Goal: Book appointment/travel/reservation

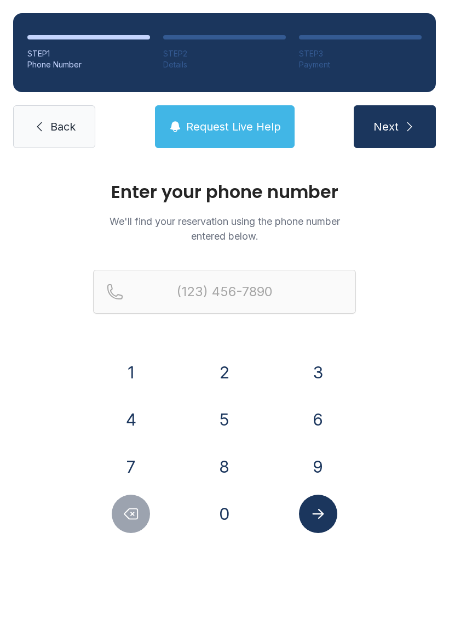
click at [132, 416] on button "4" at bounding box center [131, 419] width 38 height 38
click at [320, 412] on button "6" at bounding box center [318, 419] width 38 height 38
click at [311, 457] on button "9" at bounding box center [318, 466] width 38 height 38
click at [224, 437] on button "5" at bounding box center [225, 419] width 38 height 38
click at [227, 372] on button "2" at bounding box center [225, 372] width 38 height 38
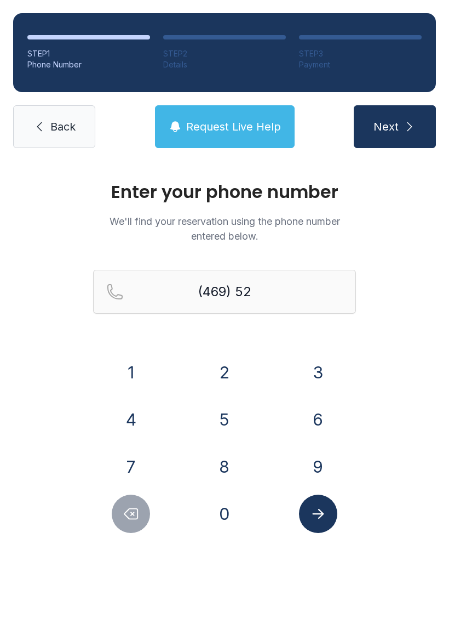
click at [232, 470] on button "8" at bounding box center [225, 466] width 38 height 38
click at [137, 467] on button "7" at bounding box center [131, 466] width 38 height 38
click at [221, 417] on button "5" at bounding box center [225, 419] width 38 height 38
click at [304, 418] on button "6" at bounding box center [318, 419] width 38 height 38
click at [227, 376] on button "2" at bounding box center [225, 372] width 38 height 38
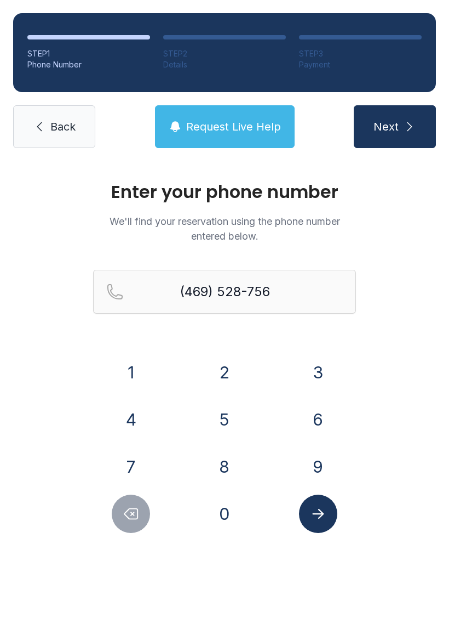
type input "[PHONE_NUMBER]"
click at [410, 127] on icon "submit" at bounding box center [409, 126] width 13 height 13
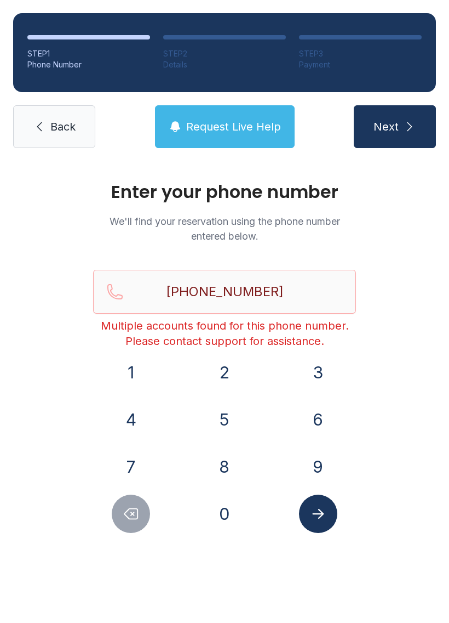
click at [64, 128] on span "Back" at bounding box center [62, 126] width 25 height 15
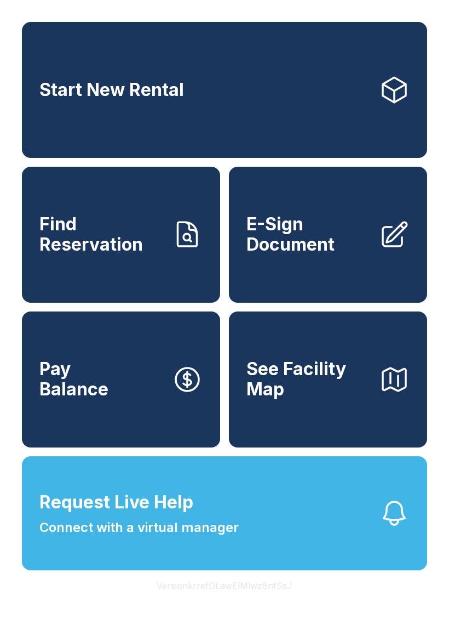
click at [112, 254] on span "Find Reservation" at bounding box center [101, 234] width 124 height 40
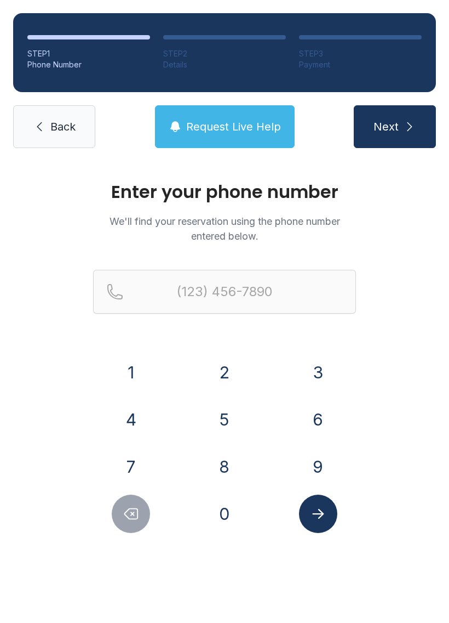
click at [131, 415] on button "4" at bounding box center [131, 419] width 38 height 38
click at [316, 419] on button "6" at bounding box center [318, 419] width 38 height 38
click at [306, 468] on button "9" at bounding box center [318, 466] width 38 height 38
click at [219, 420] on button "5" at bounding box center [225, 419] width 38 height 38
click at [221, 374] on button "2" at bounding box center [225, 372] width 38 height 38
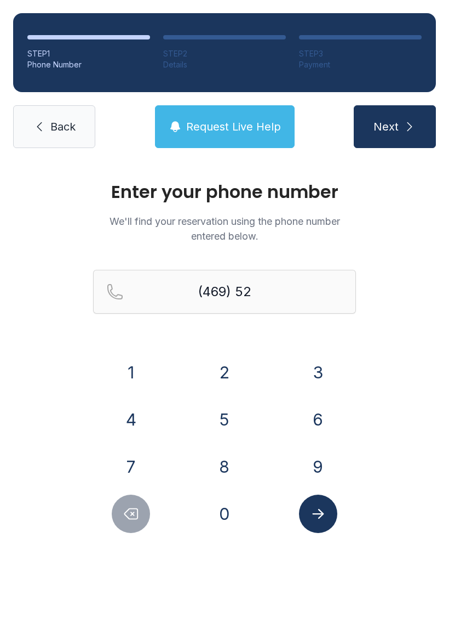
click at [220, 470] on button "8" at bounding box center [225, 466] width 38 height 38
click at [140, 460] on button "7" at bounding box center [131, 466] width 38 height 38
click at [214, 420] on button "5" at bounding box center [225, 419] width 38 height 38
click at [311, 424] on button "6" at bounding box center [318, 419] width 38 height 38
click at [223, 371] on button "2" at bounding box center [225, 372] width 38 height 38
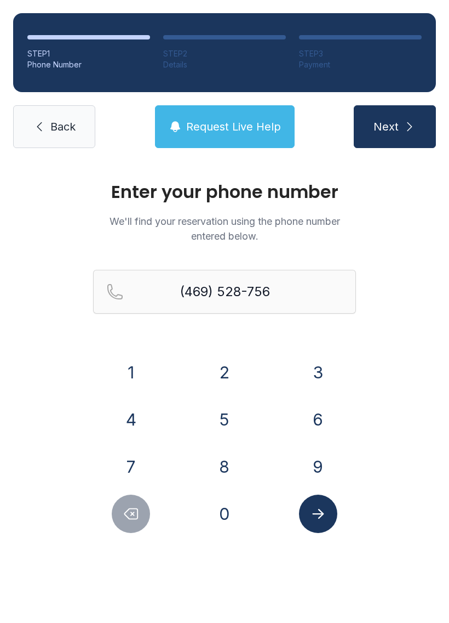
type input "[PHONE_NUMBER]"
click at [322, 523] on button "Submit lookup form" at bounding box center [318, 513] width 38 height 38
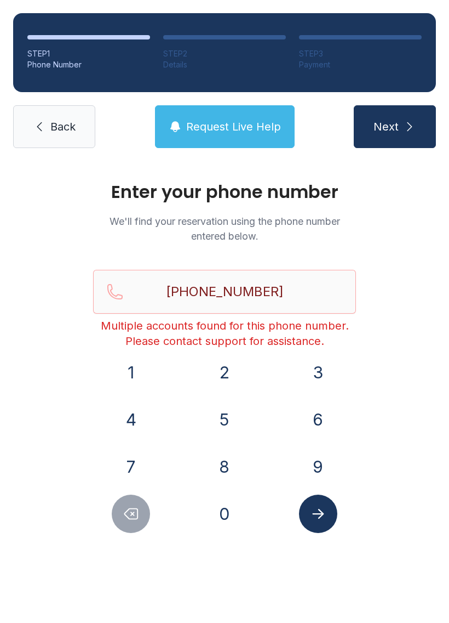
click at [315, 516] on icon "Submit lookup form" at bounding box center [318, 513] width 16 height 16
click at [320, 510] on icon "Submit lookup form" at bounding box center [318, 514] width 12 height 10
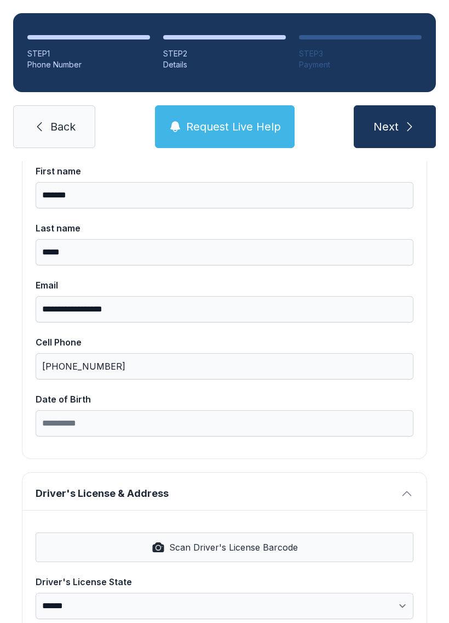
scroll to position [120, 0]
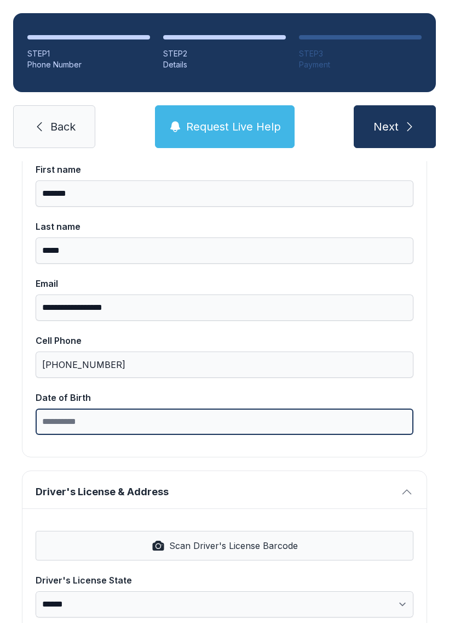
click at [140, 422] on input "Date of Birth" at bounding box center [225, 421] width 378 height 26
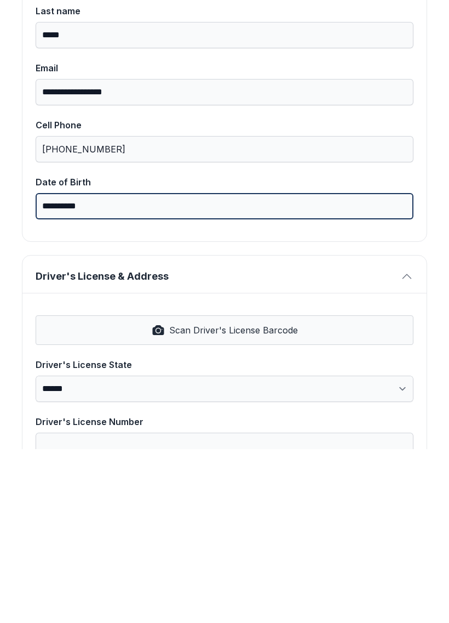
scroll to position [175, 0]
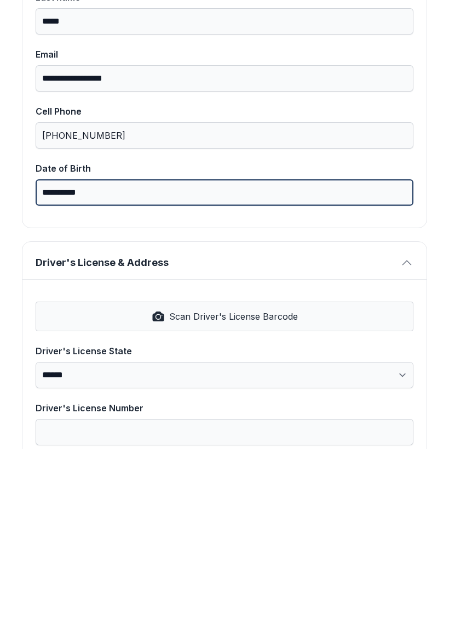
type input "**********"
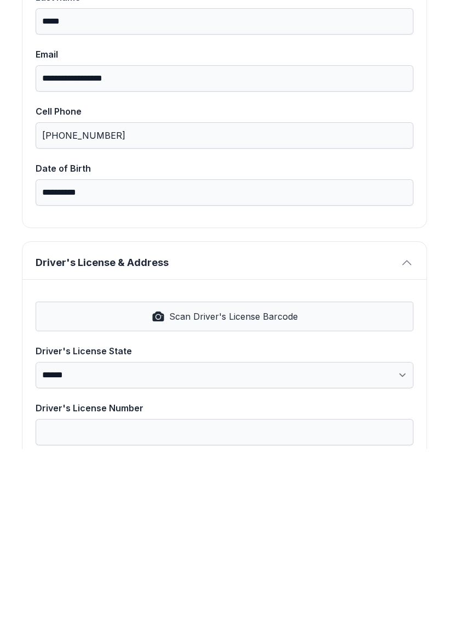
click at [232, 483] on span "Scan Driver's License Barcode" at bounding box center [233, 489] width 129 height 13
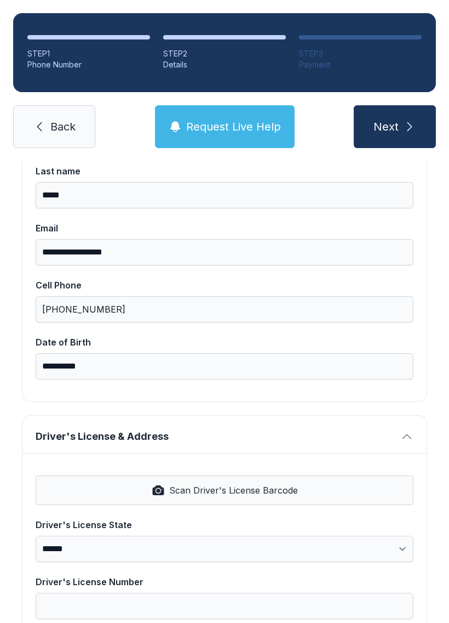
select select "**"
type input "********"
type input "**********"
select select "**"
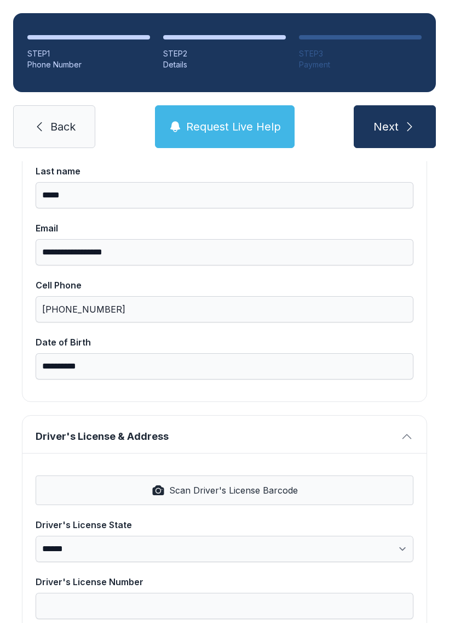
type input "*****"
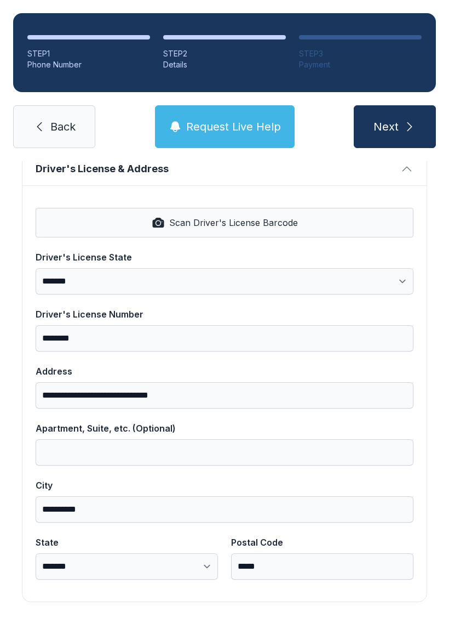
scroll to position [442, 0]
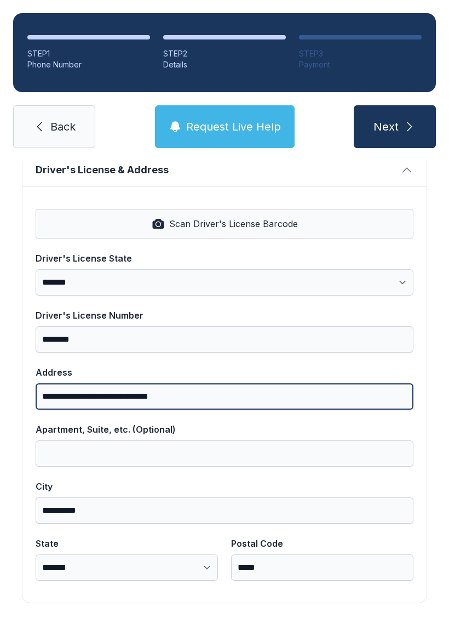
click at [238, 383] on input "**********" at bounding box center [225, 396] width 378 height 26
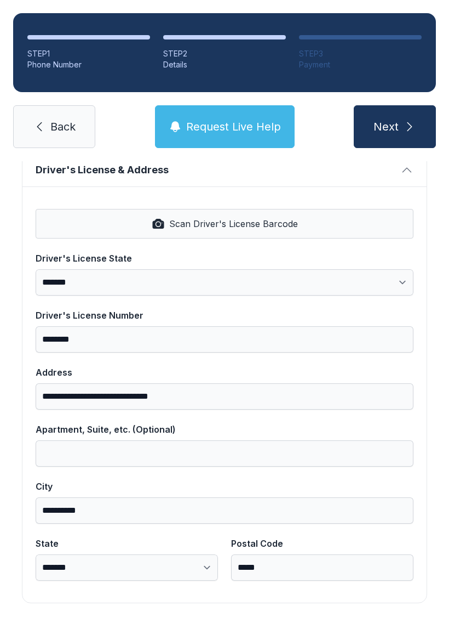
click at [407, 120] on icon "submit" at bounding box center [409, 126] width 13 height 13
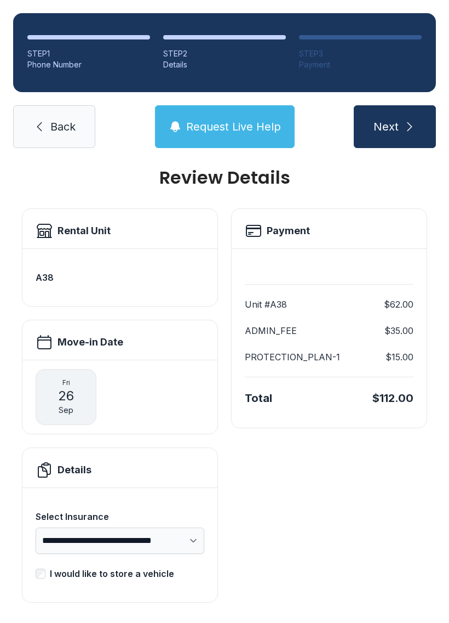
scroll to position [14, 0]
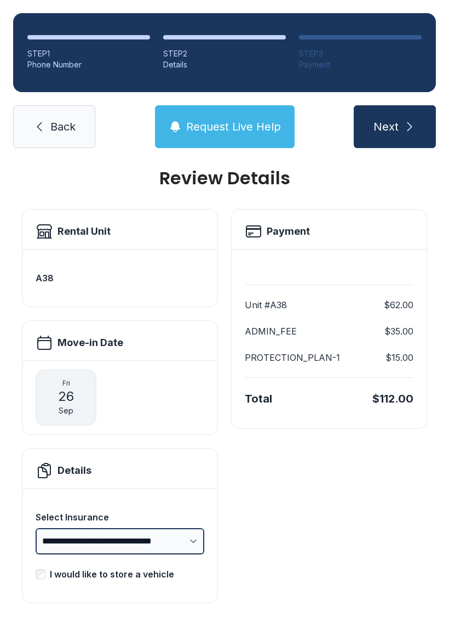
click at [187, 528] on select "**********" at bounding box center [120, 541] width 169 height 26
click at [75, 370] on div "[DATE]" at bounding box center [66, 397] width 61 height 56
click at [74, 387] on span "26" at bounding box center [66, 396] width 16 height 18
click at [111, 335] on h2 "Move-in Date" at bounding box center [91, 342] width 66 height 15
click at [408, 120] on icon "submit" at bounding box center [409, 126] width 13 height 13
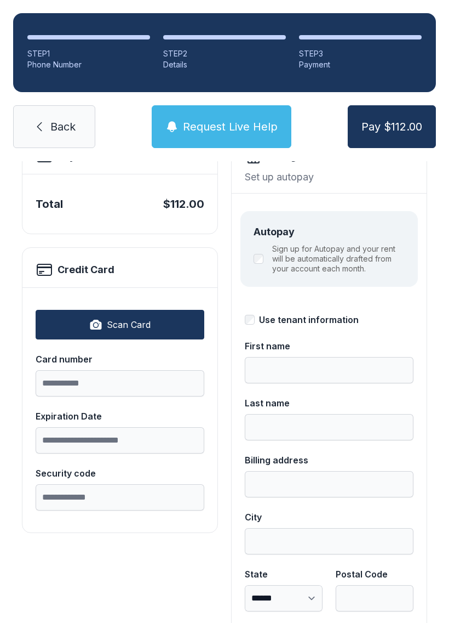
scroll to position [89, 0]
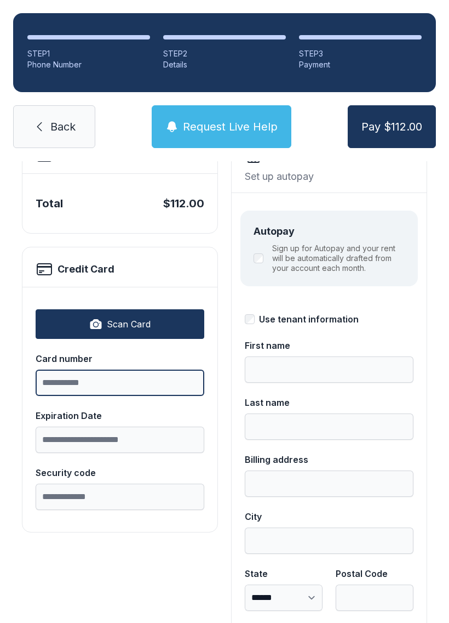
click at [146, 380] on input "Card number" at bounding box center [120, 382] width 169 height 26
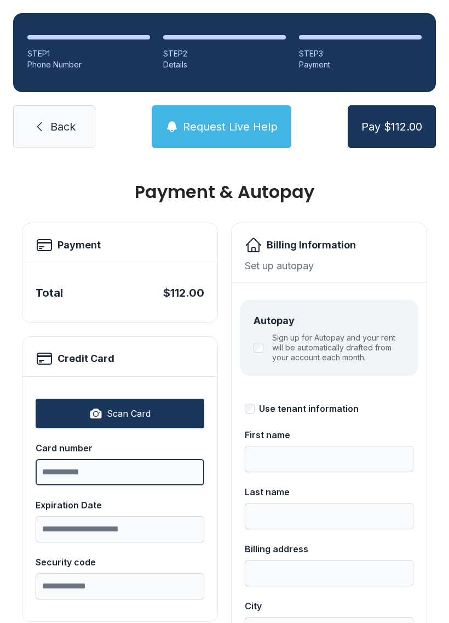
scroll to position [0, 0]
click at [68, 132] on span "Back" at bounding box center [62, 126] width 25 height 15
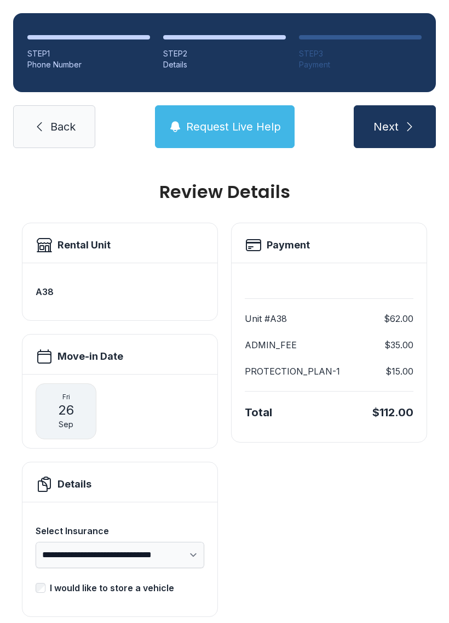
click at [70, 132] on span "Back" at bounding box center [62, 126] width 25 height 15
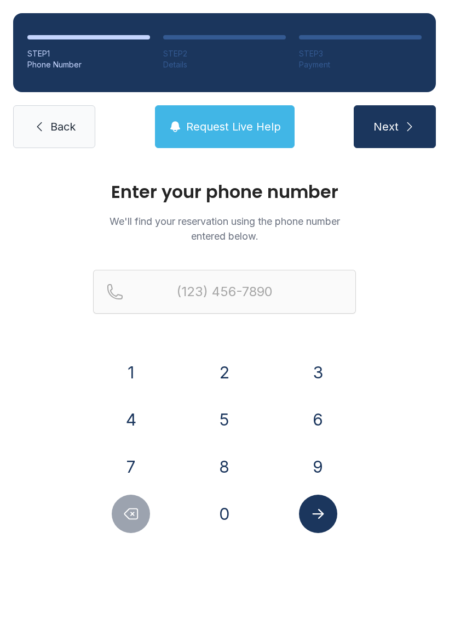
click at [72, 132] on span "Back" at bounding box center [62, 126] width 25 height 15
